Goal: Check status

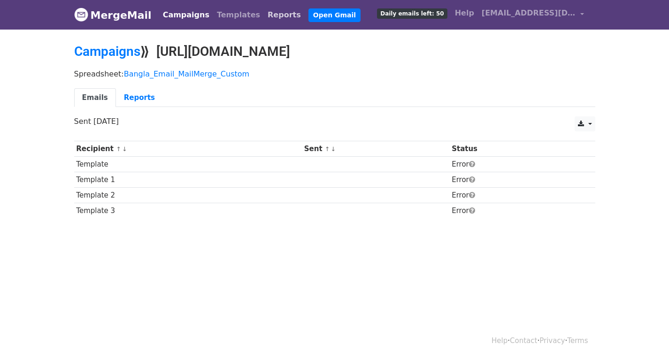
click at [265, 9] on link "Reports" at bounding box center [284, 15] width 41 height 19
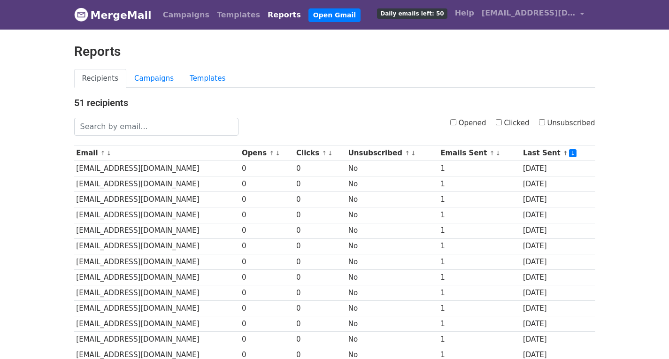
click at [461, 121] on label "Opened" at bounding box center [468, 123] width 36 height 11
click at [456, 122] on input "Opened" at bounding box center [453, 122] width 6 height 6
checkbox input "true"
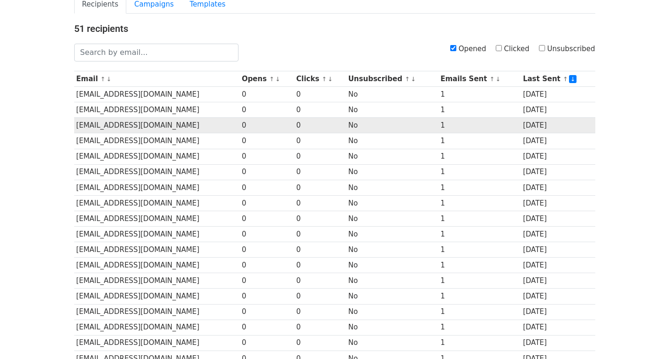
scroll to position [155, 0]
